Goal: Task Accomplishment & Management: Complete application form

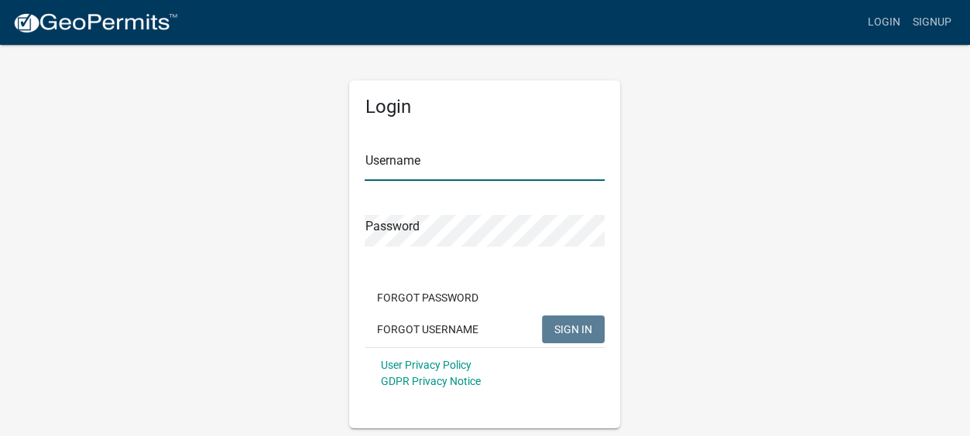
type input "Gobbler Ridge"
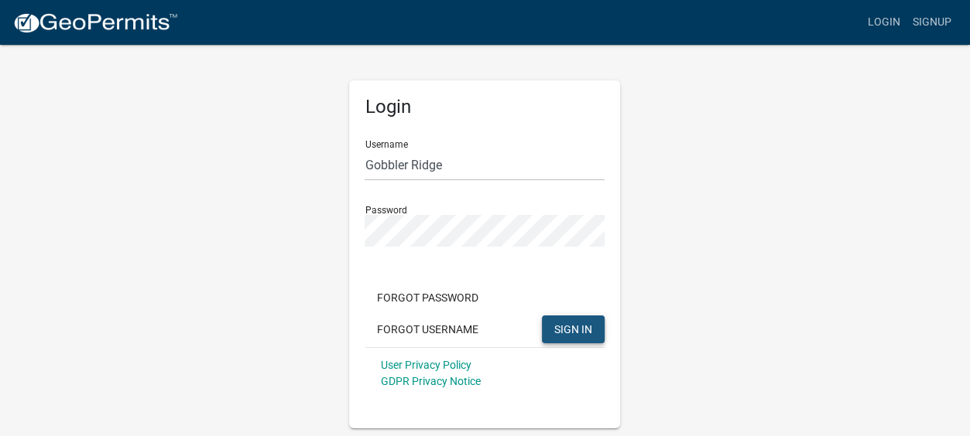
click at [564, 326] on span "SIGN IN" at bounding box center [573, 329] width 38 height 12
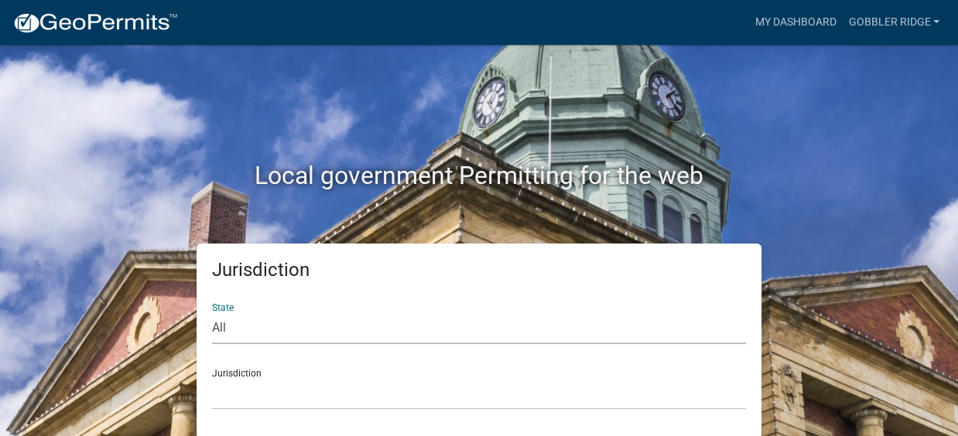
click at [217, 323] on select "All [US_STATE] [US_STATE] [US_STATE] [US_STATE] [US_STATE] [US_STATE] [US_STATE…" at bounding box center [479, 329] width 534 height 32
select select "[US_STATE]"
click at [212, 313] on select "All [US_STATE] [US_STATE] [US_STATE] [US_STATE] [US_STATE] [US_STATE] [US_STATE…" at bounding box center [479, 329] width 534 height 32
click at [238, 377] on div "Jurisdiction [GEOGRAPHIC_DATA], [US_STATE][PERSON_NAME][GEOGRAPHIC_DATA], [US_S…" at bounding box center [479, 383] width 534 height 53
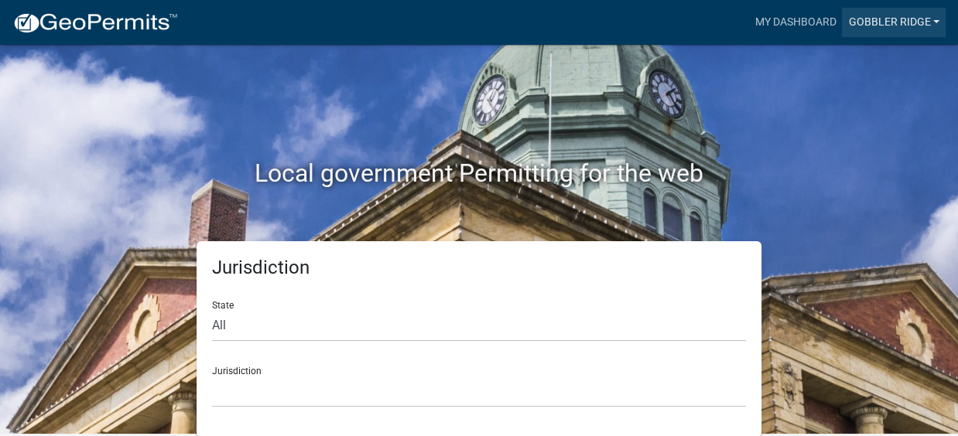
click at [881, 19] on link "Gobbler Ridge" at bounding box center [894, 22] width 104 height 29
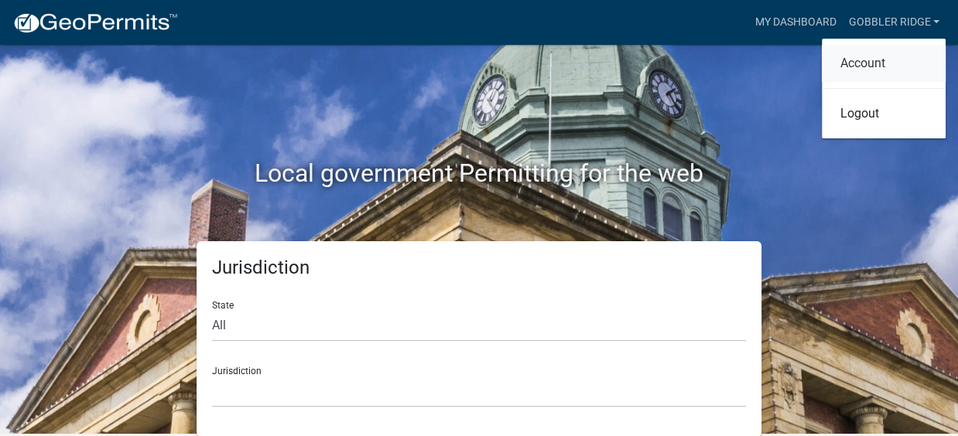
click at [856, 63] on link "Account" at bounding box center [884, 63] width 124 height 37
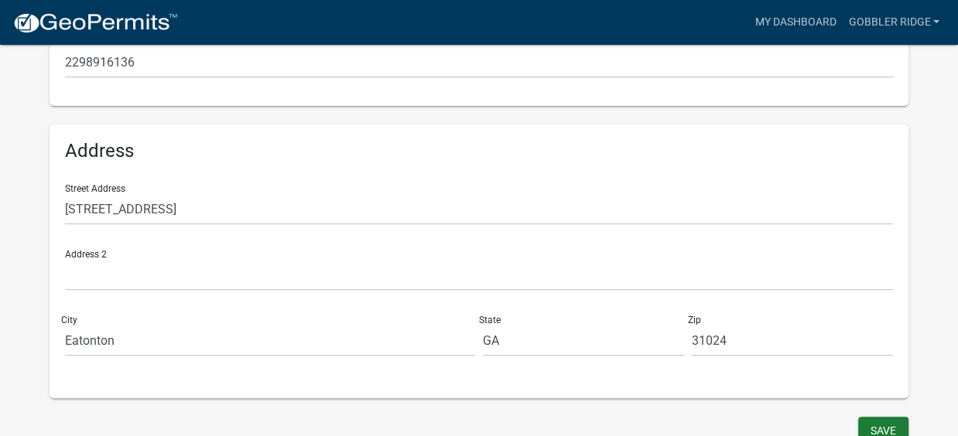
scroll to position [464, 0]
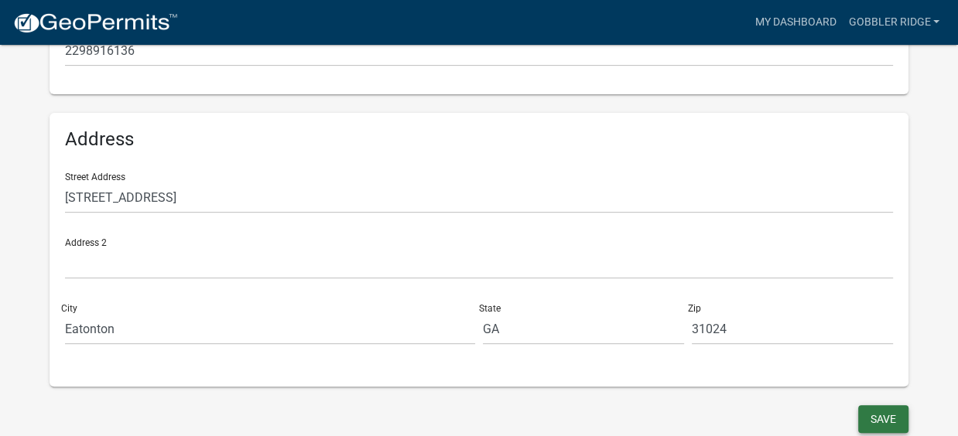
click at [880, 420] on button "Save" at bounding box center [883, 420] width 50 height 28
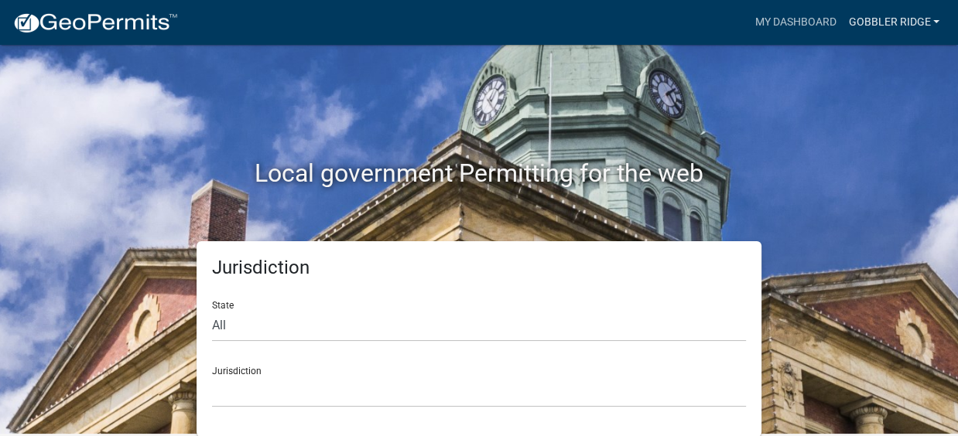
click at [885, 18] on link "Gobbler Ridge" at bounding box center [894, 22] width 104 height 29
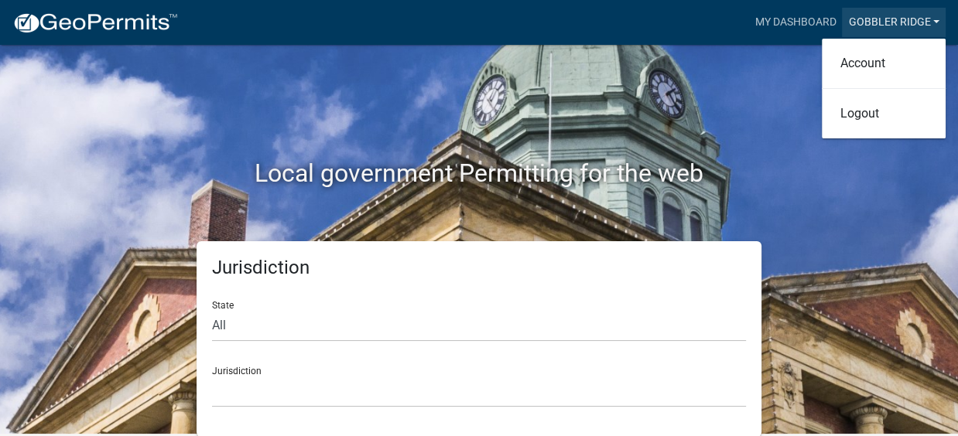
click at [885, 18] on link "Gobbler Ridge" at bounding box center [894, 22] width 104 height 29
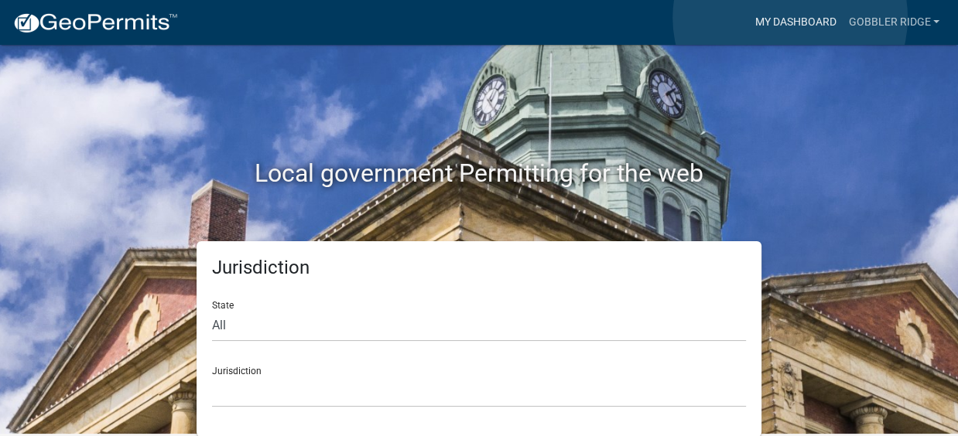
click at [790, 18] on link "My Dashboard" at bounding box center [795, 22] width 94 height 29
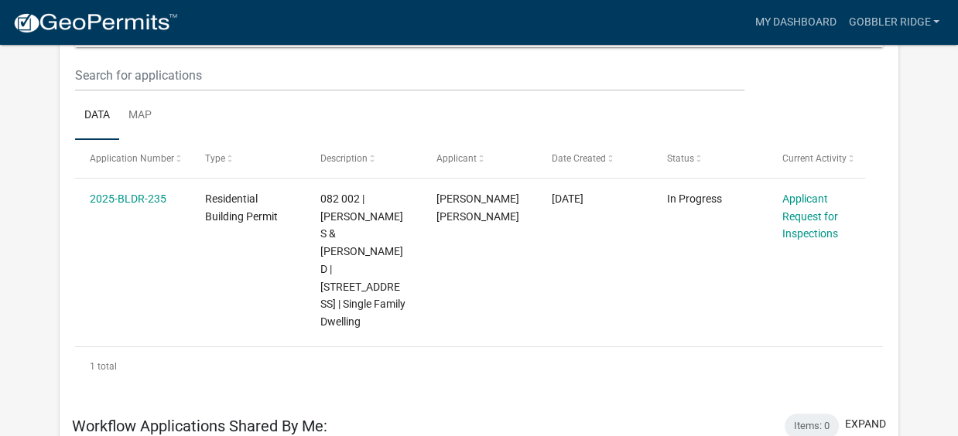
scroll to position [212, 0]
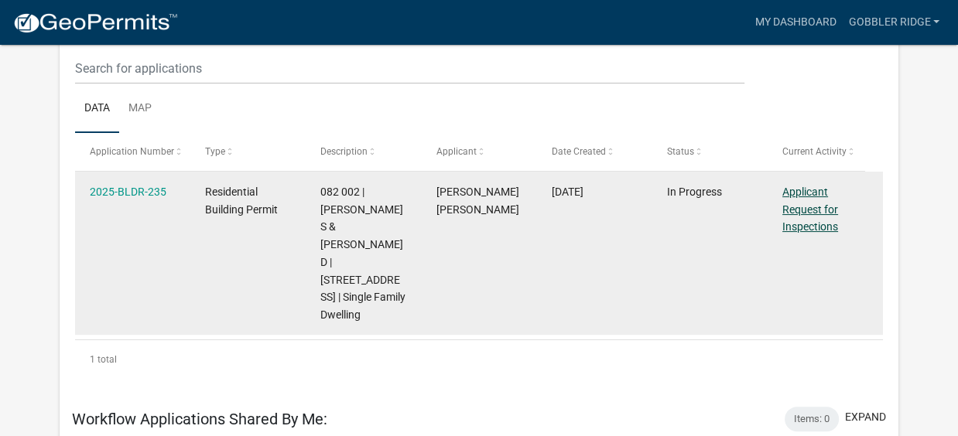
click at [803, 197] on link "Applicant Request for Inspections" at bounding box center [810, 210] width 56 height 48
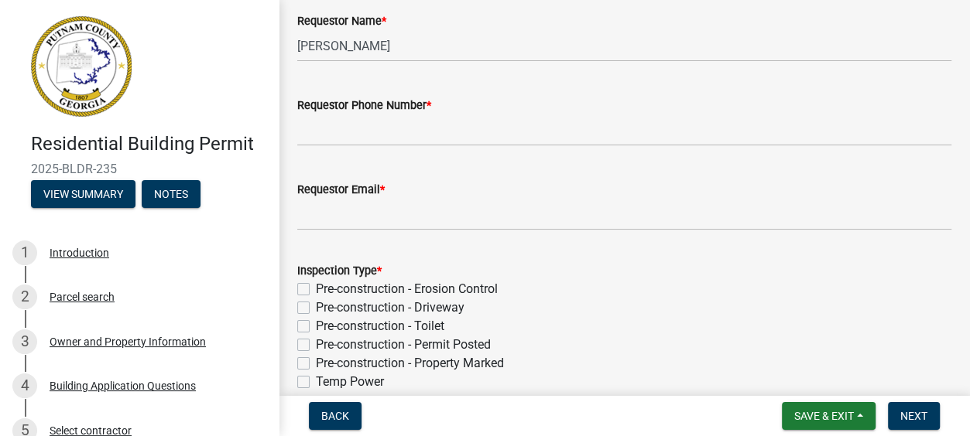
scroll to position [108, 0]
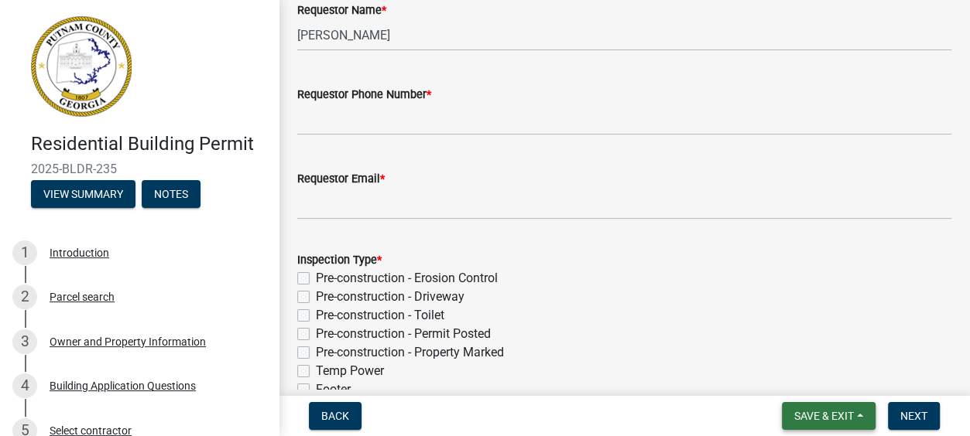
click at [813, 413] on span "Save & Exit" at bounding box center [824, 416] width 60 height 12
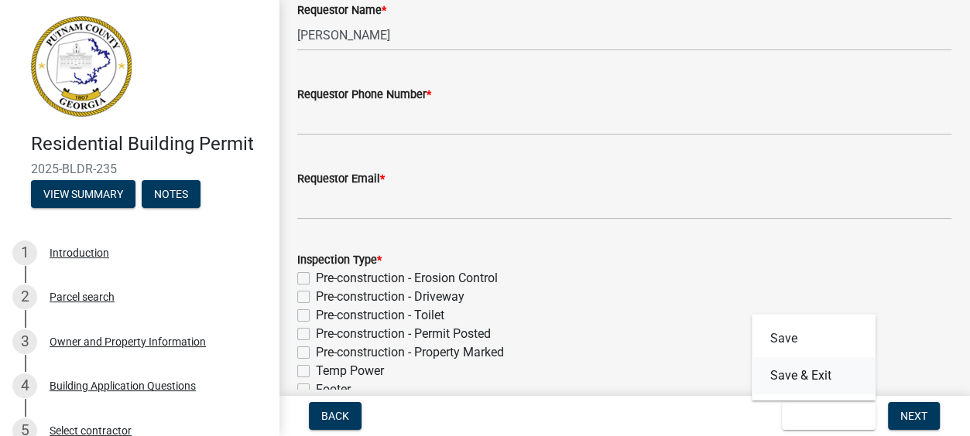
click at [792, 376] on button "Save & Exit" at bounding box center [813, 376] width 124 height 37
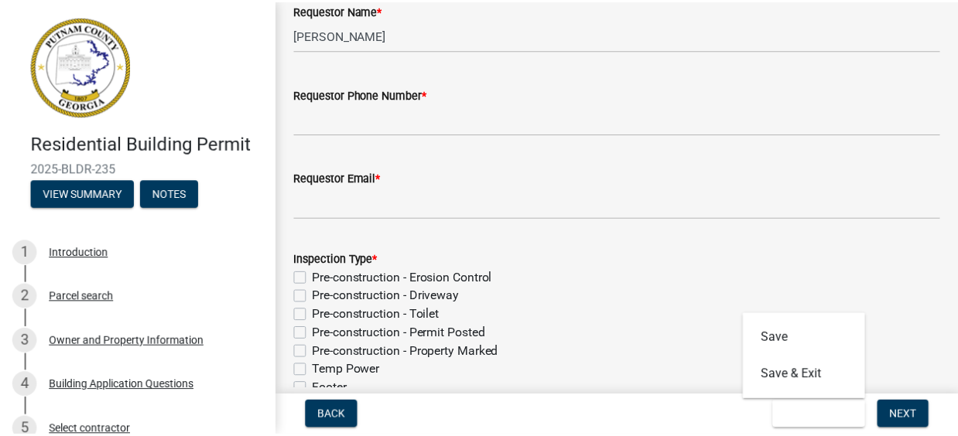
scroll to position [0, 0]
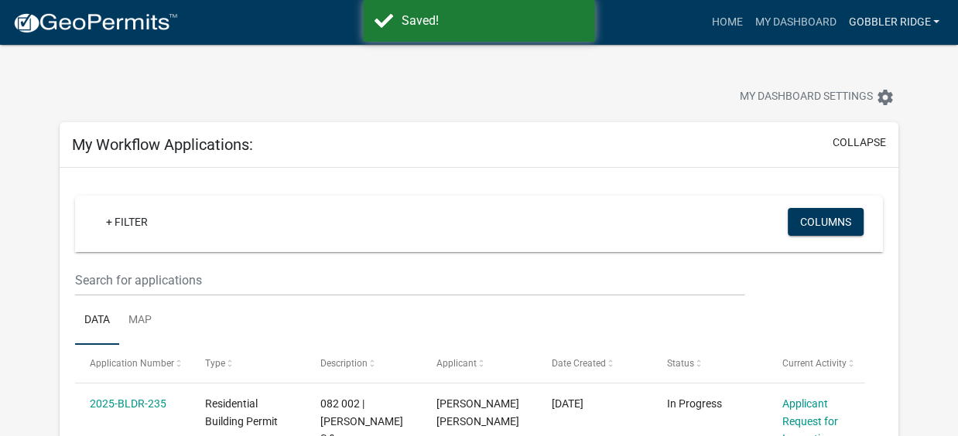
click at [874, 18] on link "Gobbler Ridge" at bounding box center [894, 22] width 104 height 29
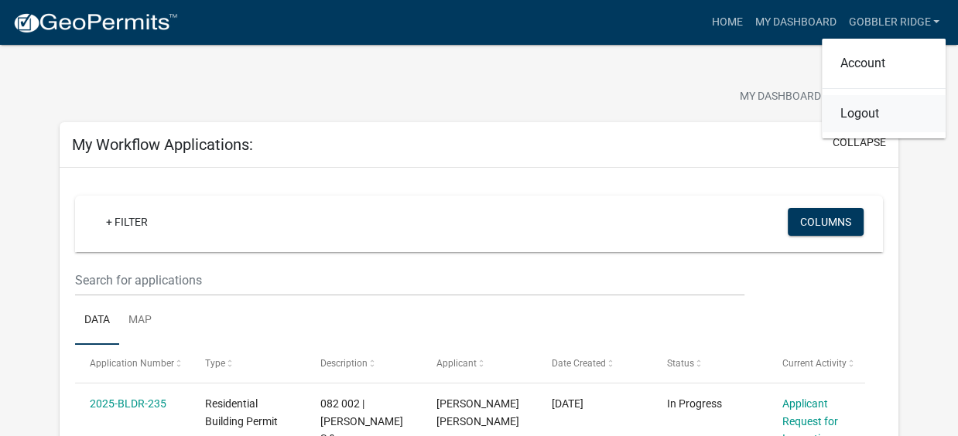
click at [856, 116] on link "Logout" at bounding box center [884, 113] width 124 height 37
